Goal: Transaction & Acquisition: Obtain resource

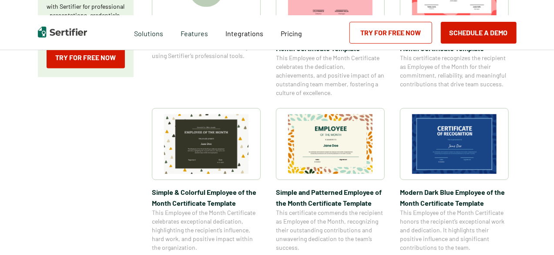
scroll to position [240, 0]
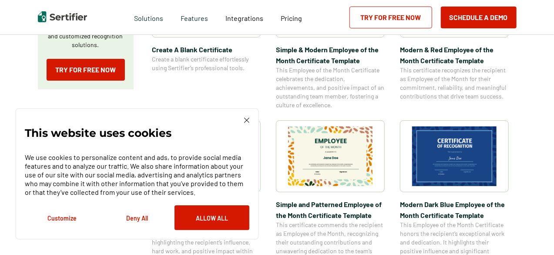
scroll to position [225, 0]
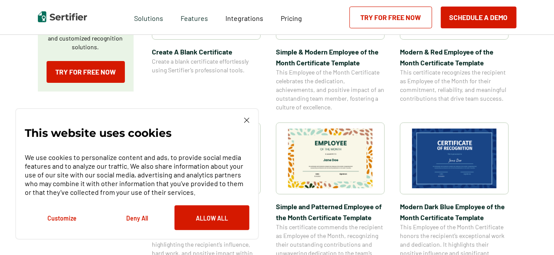
click at [322, 154] on img at bounding box center [330, 158] width 84 height 60
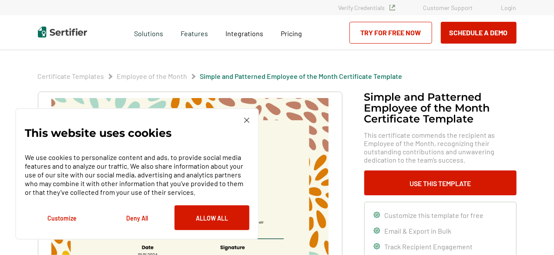
click at [245, 120] on img at bounding box center [246, 120] width 5 height 5
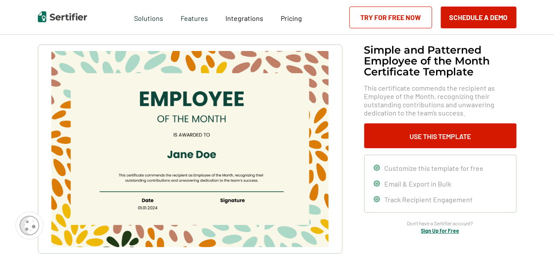
scroll to position [56, 0]
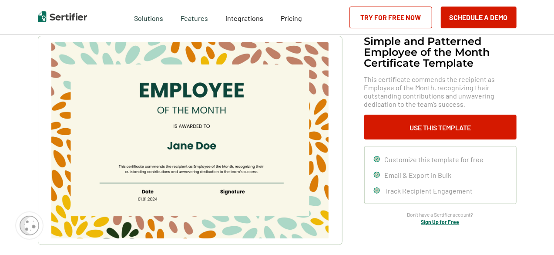
click at [231, 91] on img at bounding box center [189, 140] width 277 height 196
click at [228, 92] on img at bounding box center [189, 140] width 277 height 196
click at [230, 92] on img at bounding box center [189, 140] width 277 height 196
click at [225, 89] on img at bounding box center [189, 140] width 277 height 196
click at [223, 86] on img at bounding box center [189, 140] width 277 height 196
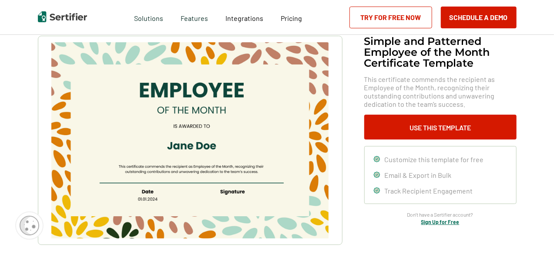
click at [222, 88] on img at bounding box center [189, 140] width 277 height 196
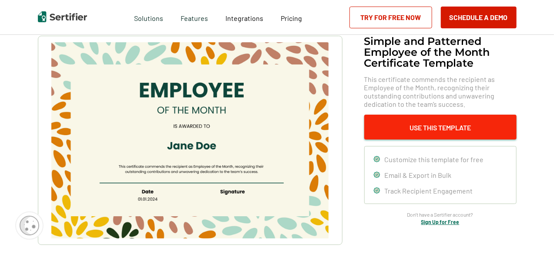
click at [430, 128] on button "Use This Template" at bounding box center [441, 127] width 152 height 25
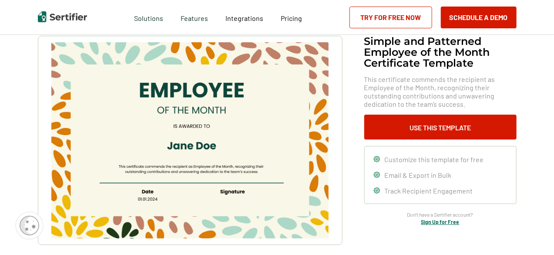
scroll to position [225, 0]
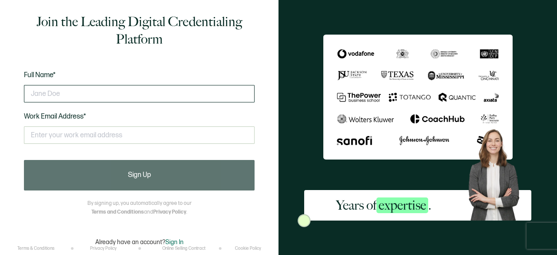
click at [208, 91] on input "text" at bounding box center [139, 93] width 231 height 17
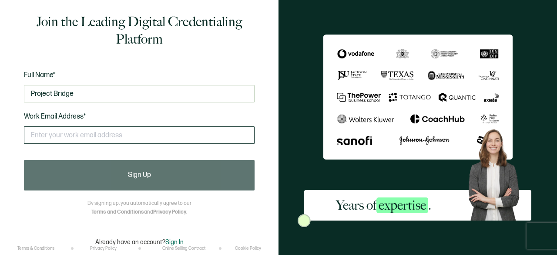
type input "Project Bridge"
click at [191, 132] on input "text" at bounding box center [139, 134] width 231 height 17
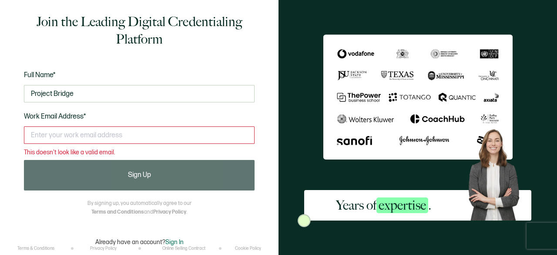
paste input "projectbridge.mvhs@gmail.com"
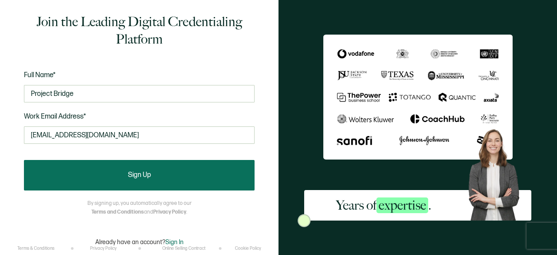
type input "projectbridge.mvhs@gmail.com"
click at [230, 184] on button "Sign Up" at bounding box center [139, 175] width 231 height 30
click at [237, 160] on button "Sign Up" at bounding box center [139, 175] width 231 height 30
